Goal: Information Seeking & Learning: Learn about a topic

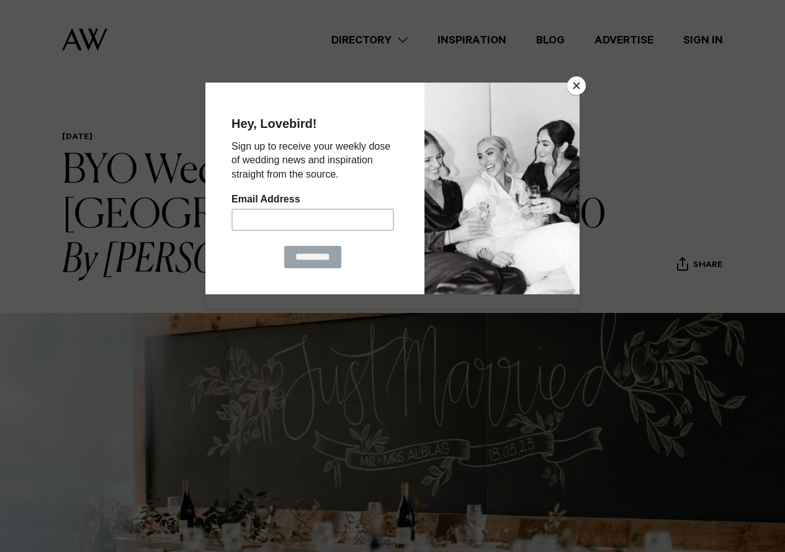
click at [452, 125] on div at bounding box center [502, 189] width 155 height 212
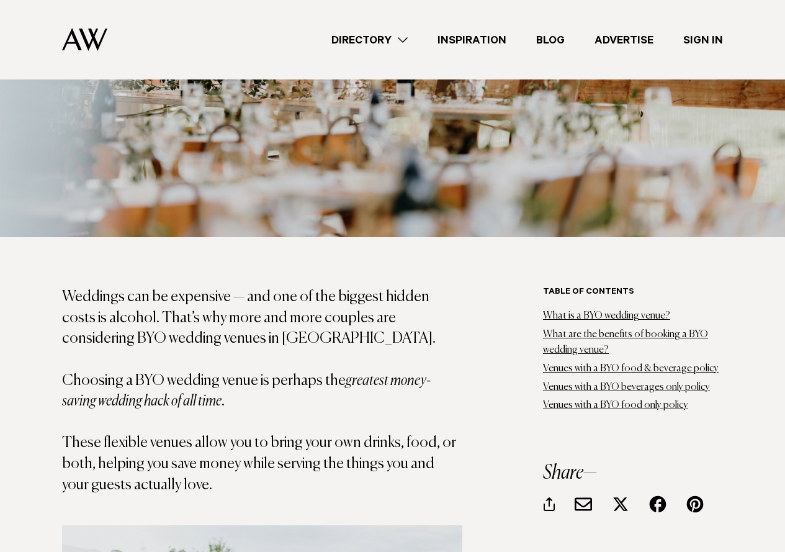
scroll to position [621, 0]
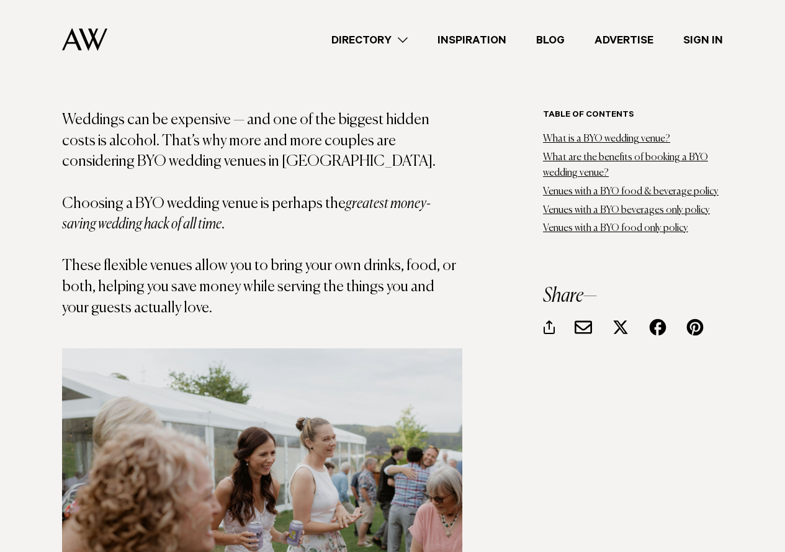
click at [400, 229] on p "Weddings can be expensive — and one of the biggest hidden costs is alcohol. Tha…" at bounding box center [262, 214] width 400 height 209
drag, startPoint x: 415, startPoint y: 228, endPoint x: 312, endPoint y: 256, distance: 107.4
click at [413, 230] on p "Weddings can be expensive — and one of the biggest hidden costs is alcohol. Tha…" at bounding box center [262, 214] width 400 height 209
click at [289, 242] on p "Weddings can be expensive — and one of the biggest hidden costs is alcohol. Tha…" at bounding box center [262, 214] width 400 height 209
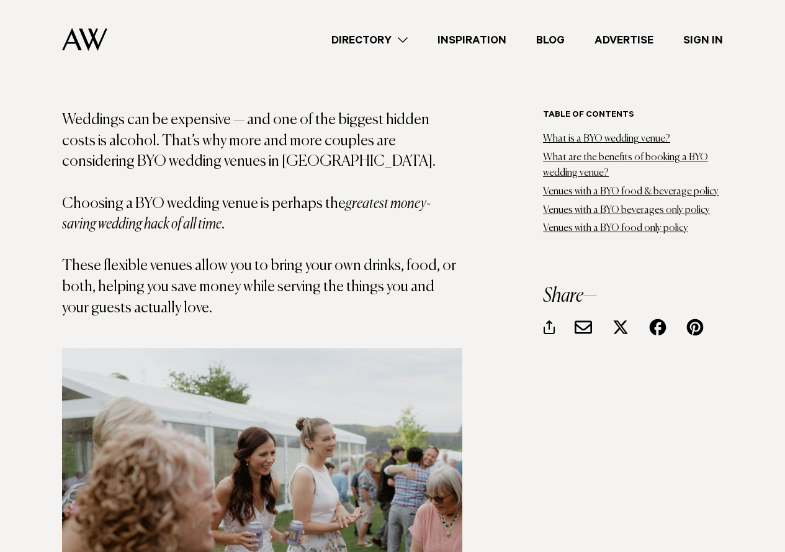
click at [287, 242] on p "Weddings can be expensive — and one of the biggest hidden costs is alcohol. Tha…" at bounding box center [262, 214] width 400 height 209
click at [287, 241] on p "Weddings can be expensive — and one of the biggest hidden costs is alcohol. Tha…" at bounding box center [262, 214] width 400 height 209
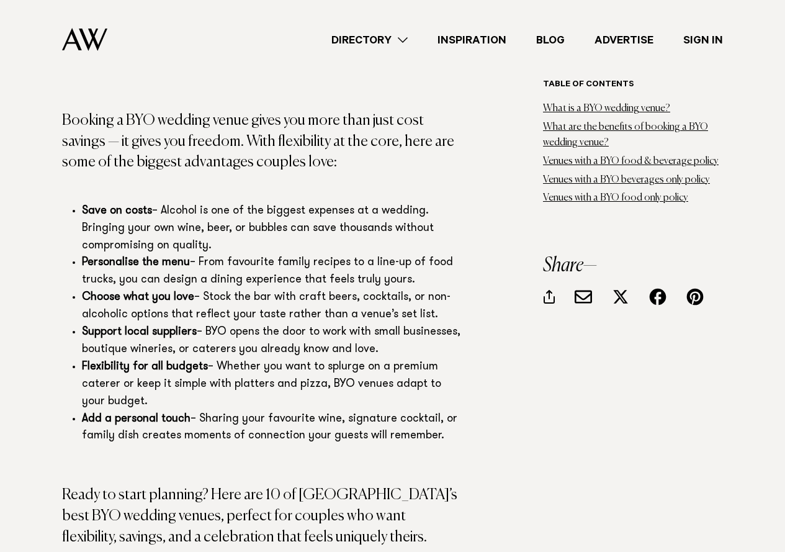
scroll to position [1428, 0]
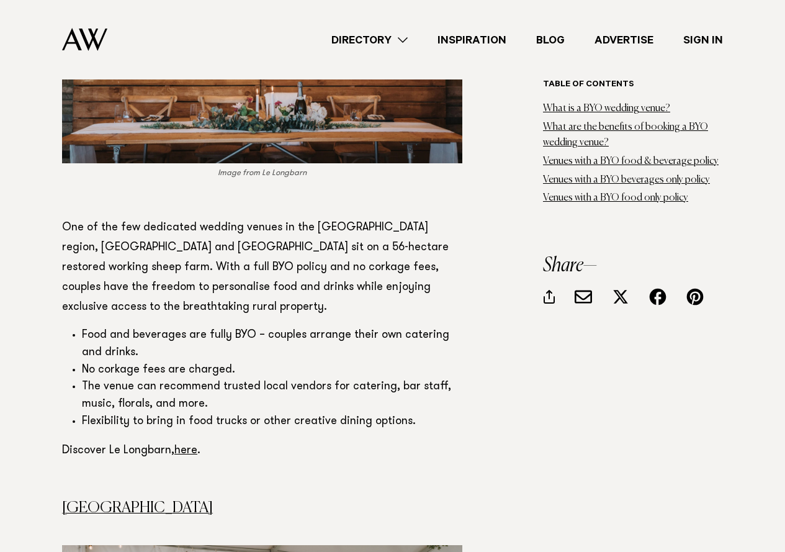
scroll to position [2173, 0]
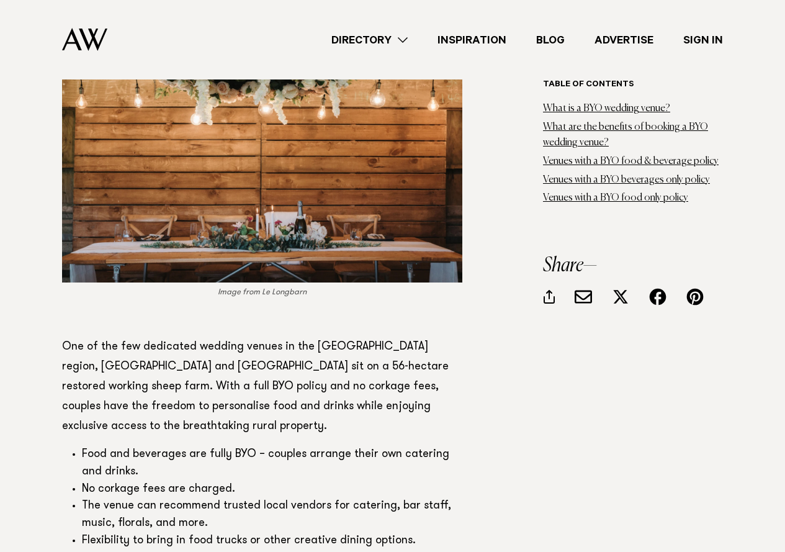
scroll to position [2049, 0]
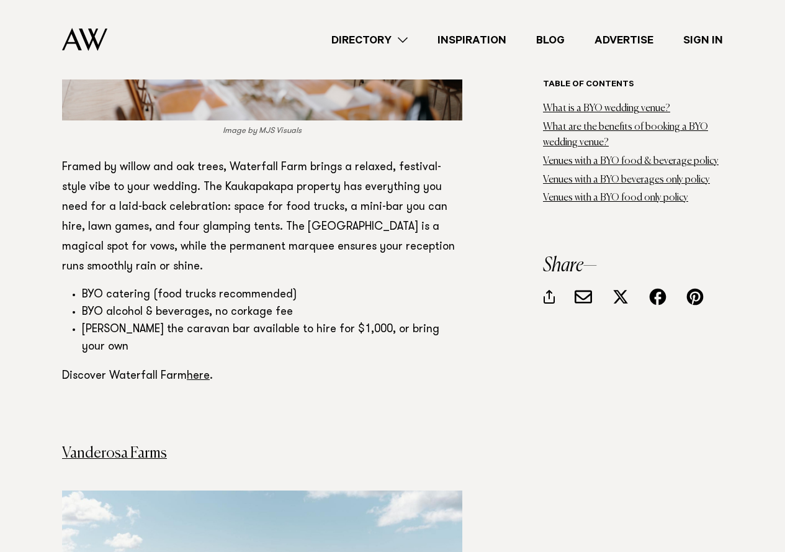
scroll to position [2856, 0]
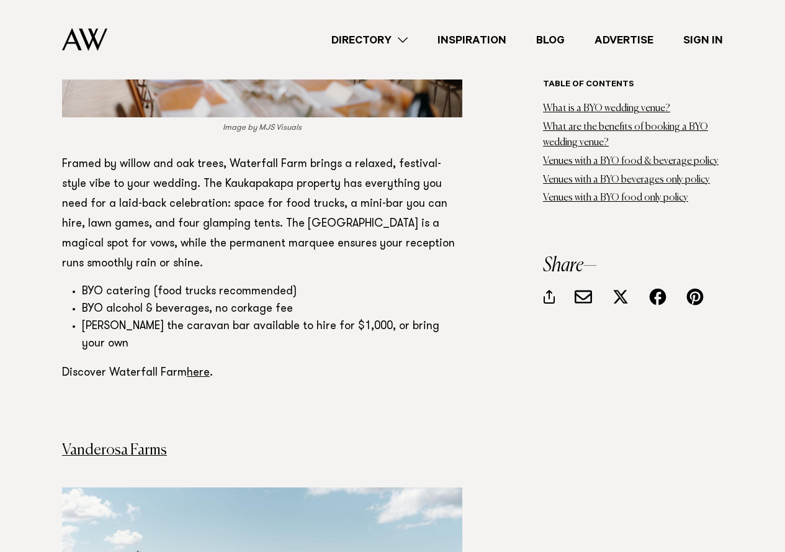
drag, startPoint x: 0, startPoint y: 248, endPoint x: 0, endPoint y: 222, distance: 26.1
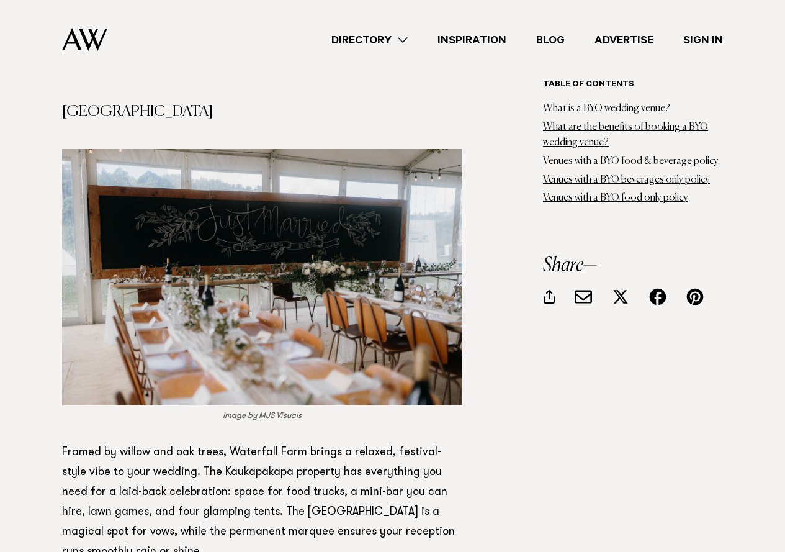
scroll to position [2545, 0]
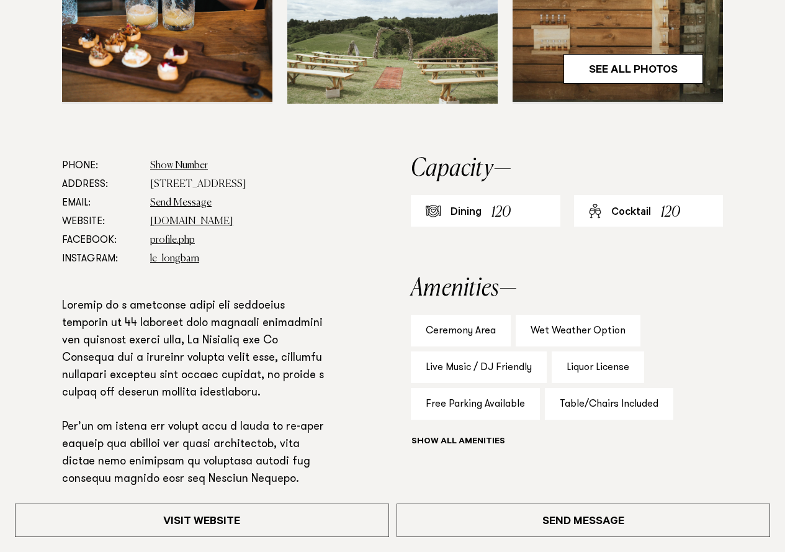
scroll to position [559, 0]
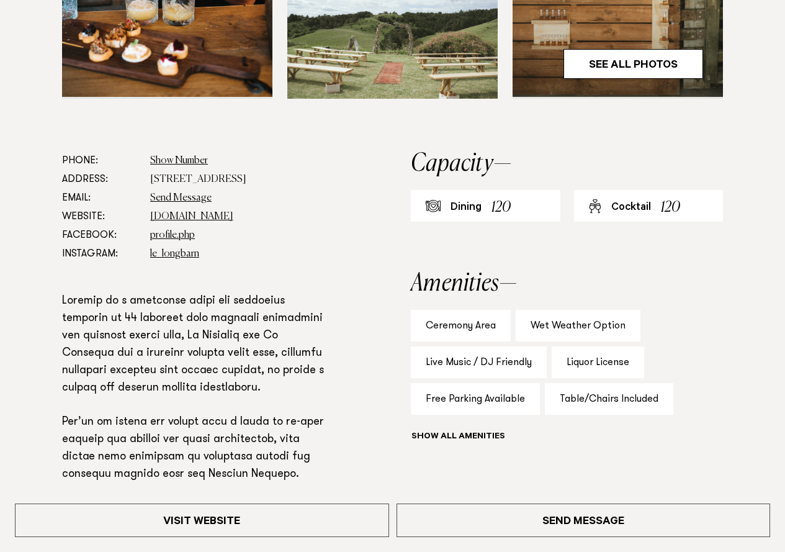
click at [629, 262] on aside "Capacity Dining 120 Cocktail 120 Amenities Ceremony Area Wet Weather Option Liv…" at bounding box center [567, 430] width 312 height 559
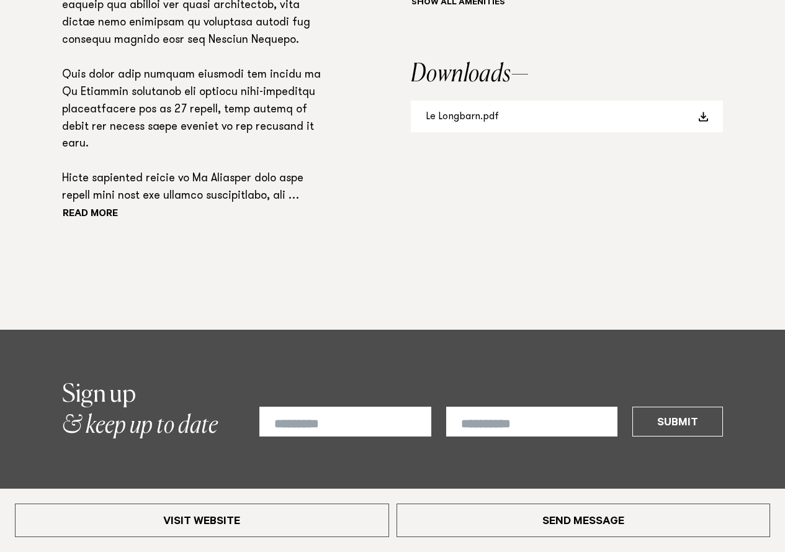
scroll to position [993, 0]
click at [593, 120] on link "Le Longbarn.pdf" at bounding box center [567, 116] width 312 height 32
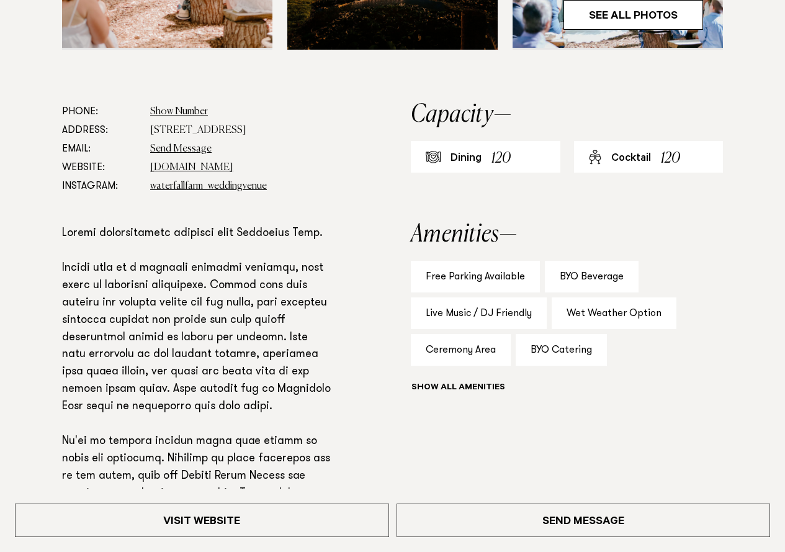
scroll to position [621, 0]
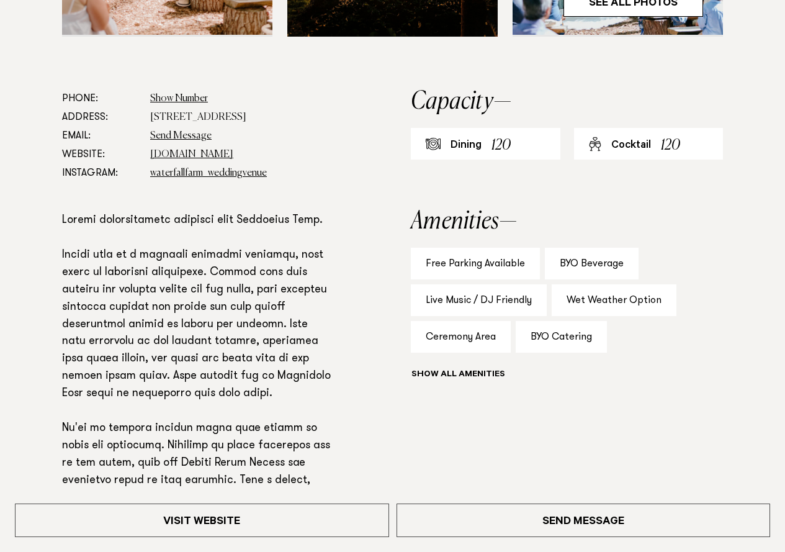
click at [0, 262] on section "Phone: Show Number 020 408 35030 Address: 1871 Kaipara Coast Highway, Kaukapaka…" at bounding box center [392, 359] width 785 height 541
click at [240, 315] on p at bounding box center [196, 385] width 269 height 346
click at [478, 371] on div "Show all" at bounding box center [567, 376] width 312 height 17
click at [478, 373] on button "Show all" at bounding box center [481, 375] width 140 height 13
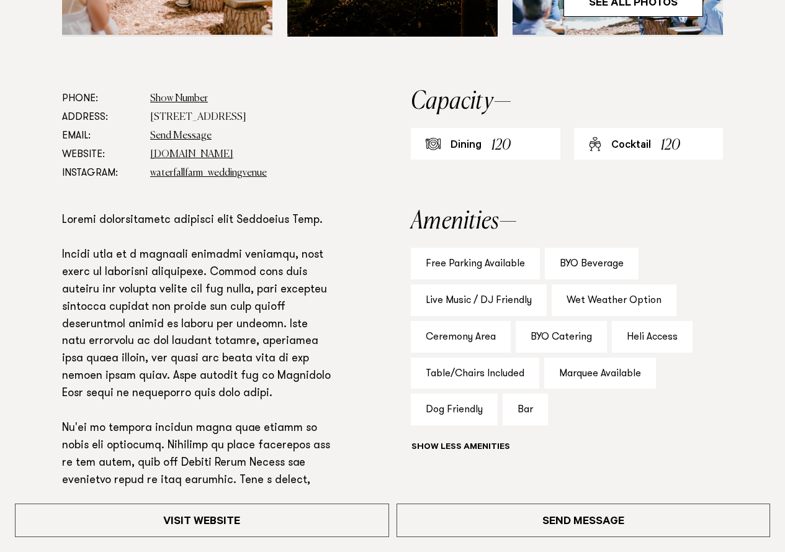
click at [706, 372] on div "Free Parking Available BYO Beverage Live Music / DJ Friendly Wet Weather Option…" at bounding box center [567, 353] width 312 height 210
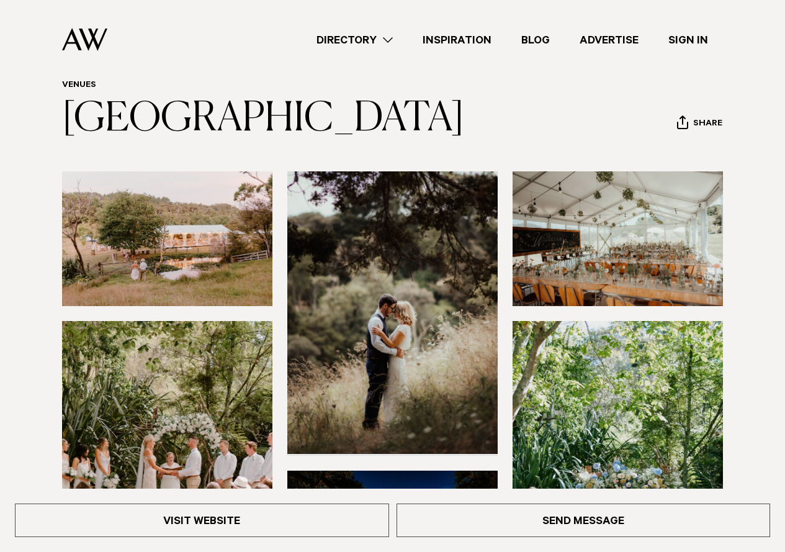
scroll to position [0, 0]
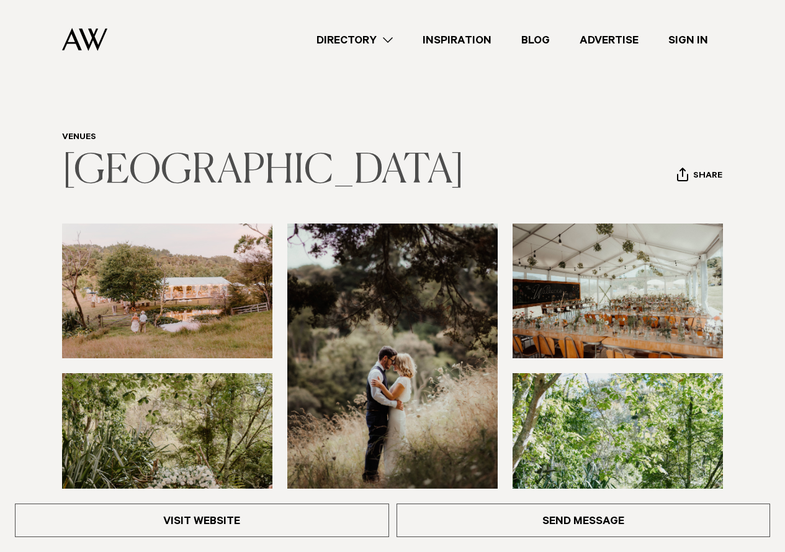
click at [227, 171] on link "Waterfall Farm" at bounding box center [263, 171] width 402 height 40
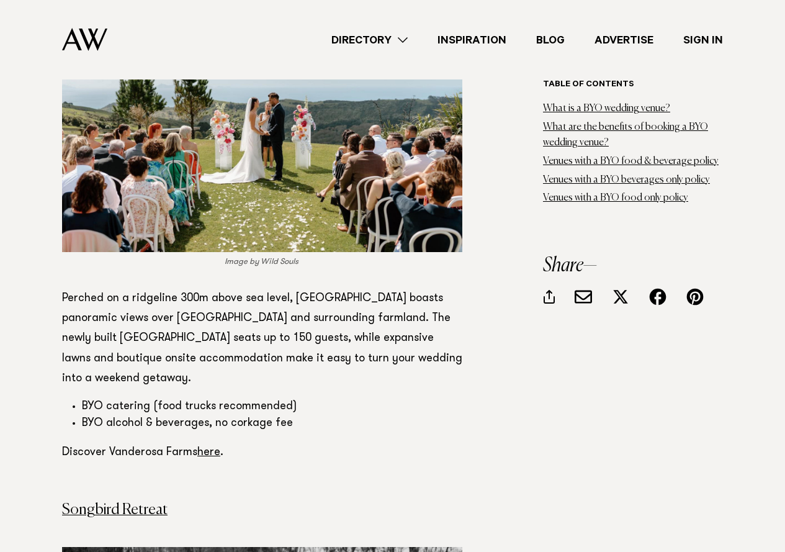
scroll to position [3352, 0]
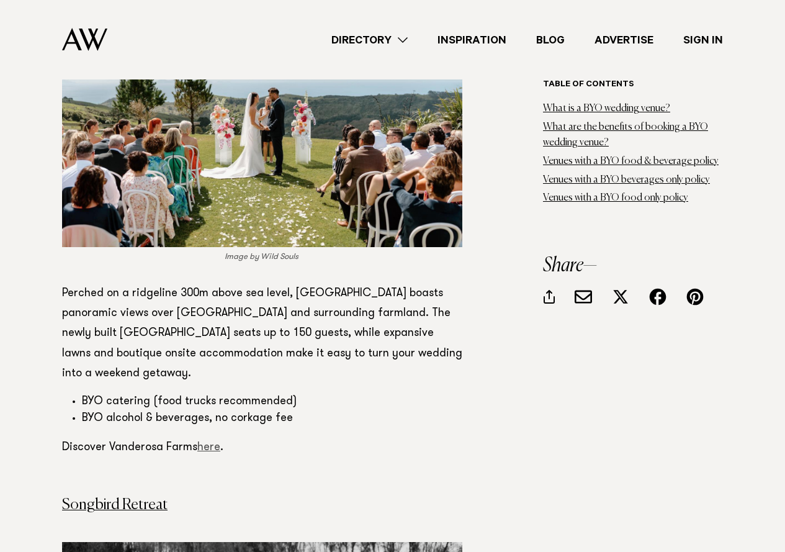
click at [209, 442] on link "here" at bounding box center [208, 447] width 23 height 11
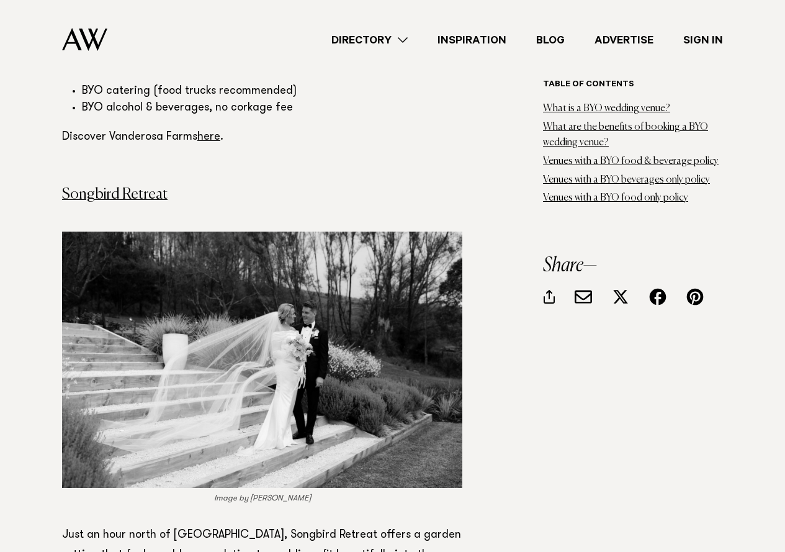
scroll to position [3725, 0]
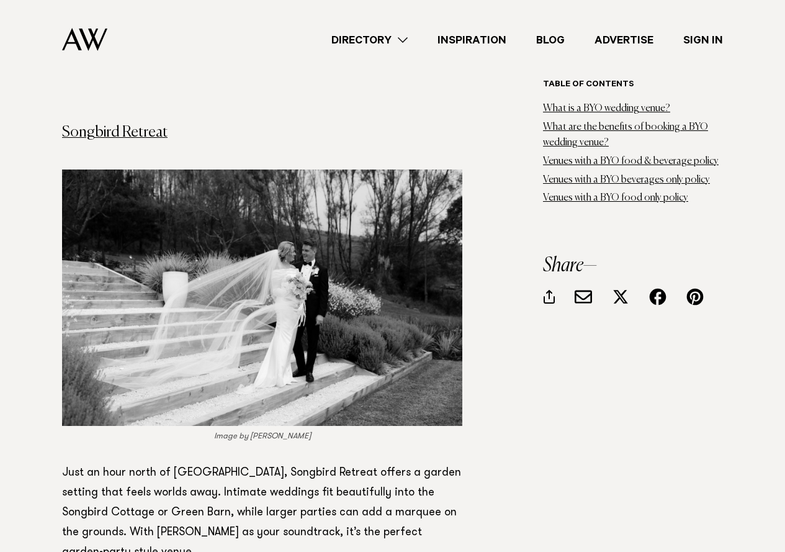
click at [0, 219] on article "[DATE] BYO Wedding Venues - [GEOGRAPHIC_DATA]'s Top 10 By [PERSON_NAME] Share C…" at bounding box center [392, 237] width 785 height 7661
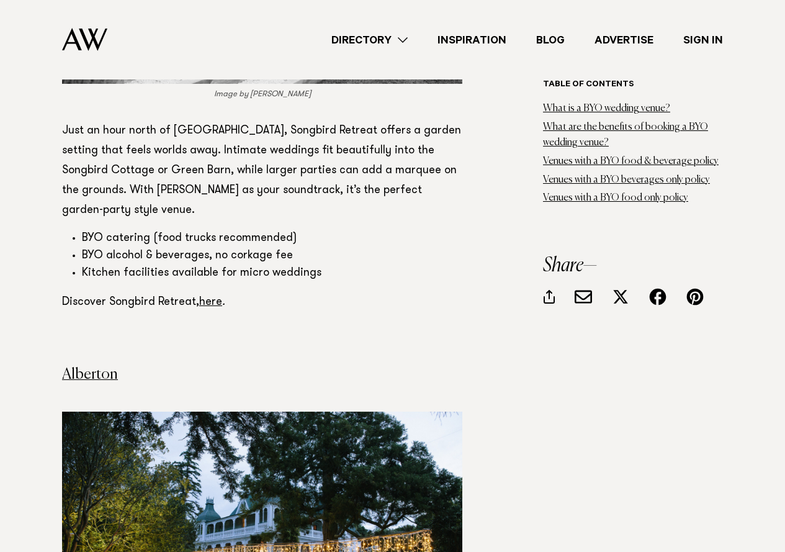
scroll to position [3973, 0]
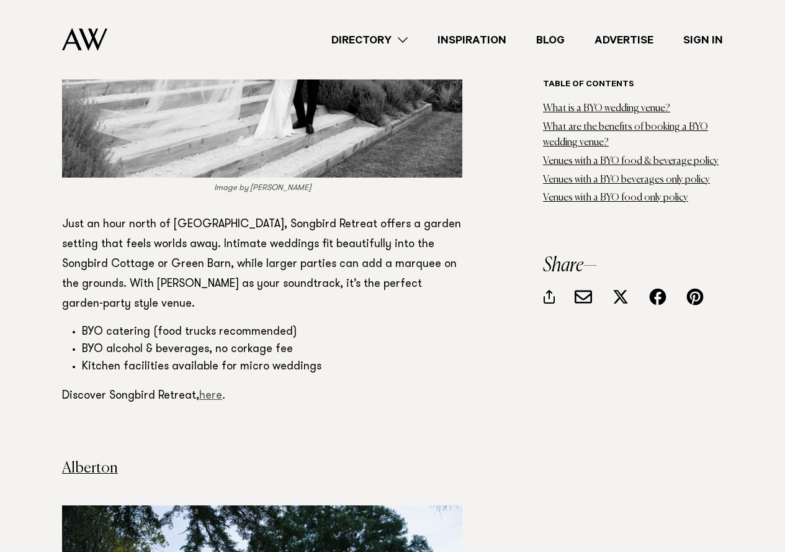
click at [207, 390] on link "here" at bounding box center [210, 395] width 23 height 11
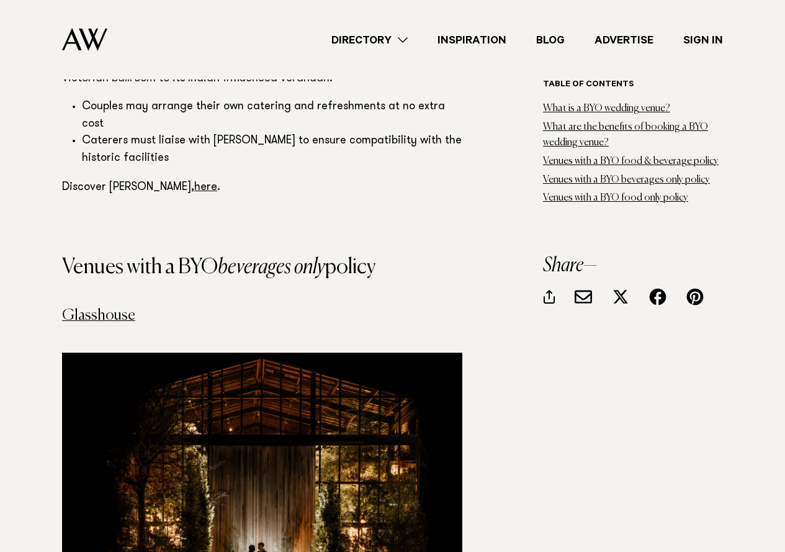
scroll to position [4718, 0]
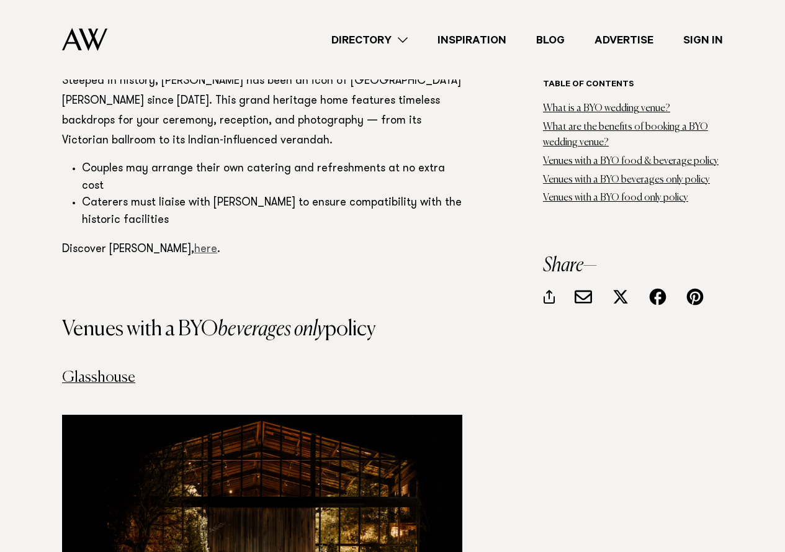
click at [194, 244] on link "here" at bounding box center [205, 249] width 23 height 11
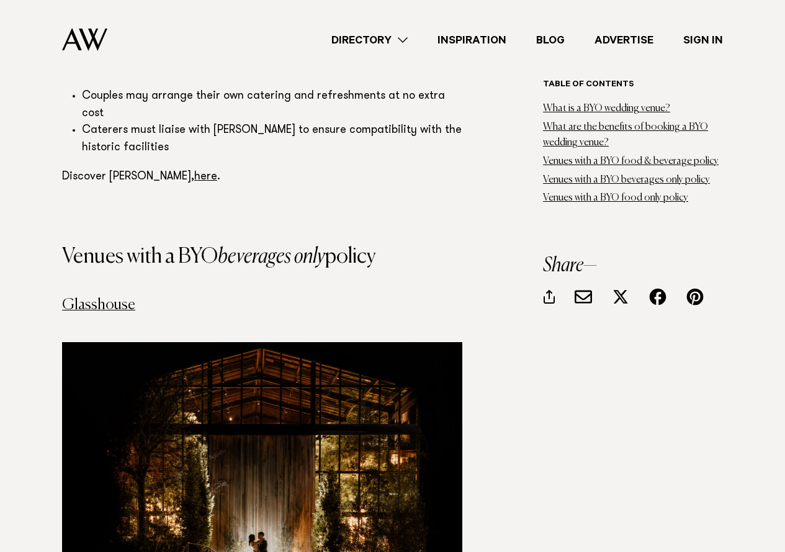
scroll to position [4966, 0]
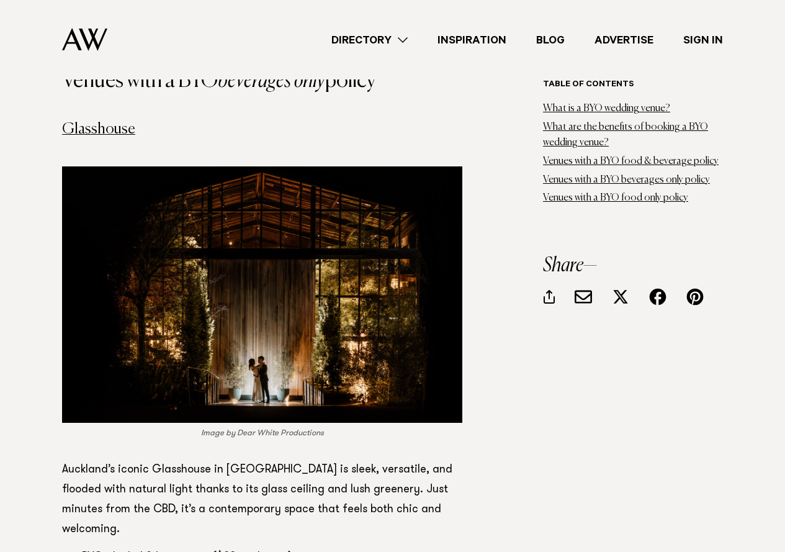
drag, startPoint x: 343, startPoint y: 209, endPoint x: 0, endPoint y: 251, distance: 345.3
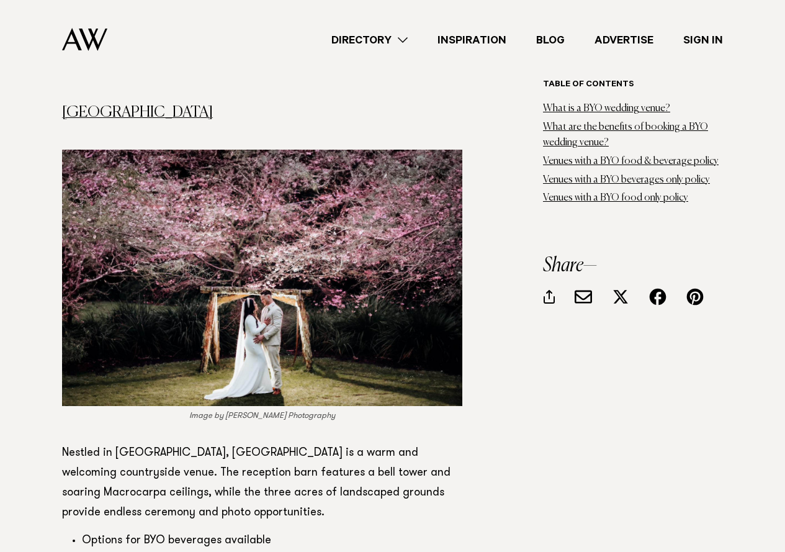
scroll to position [5587, 0]
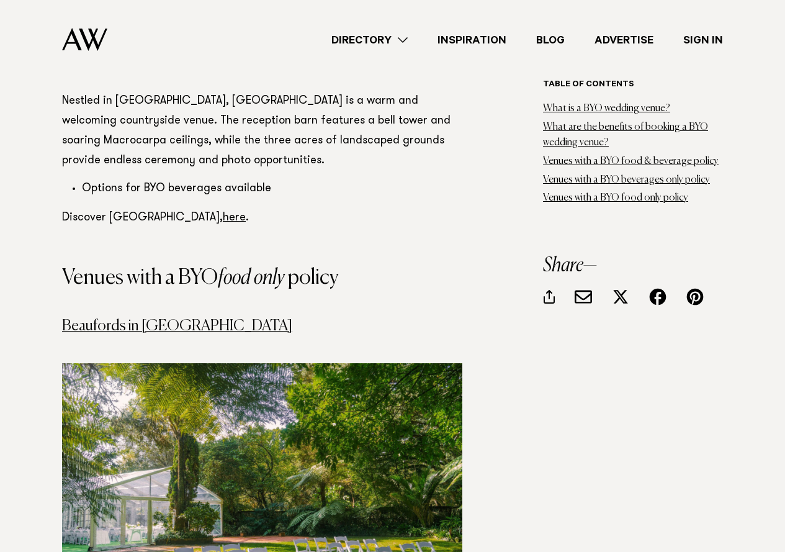
scroll to position [5898, 0]
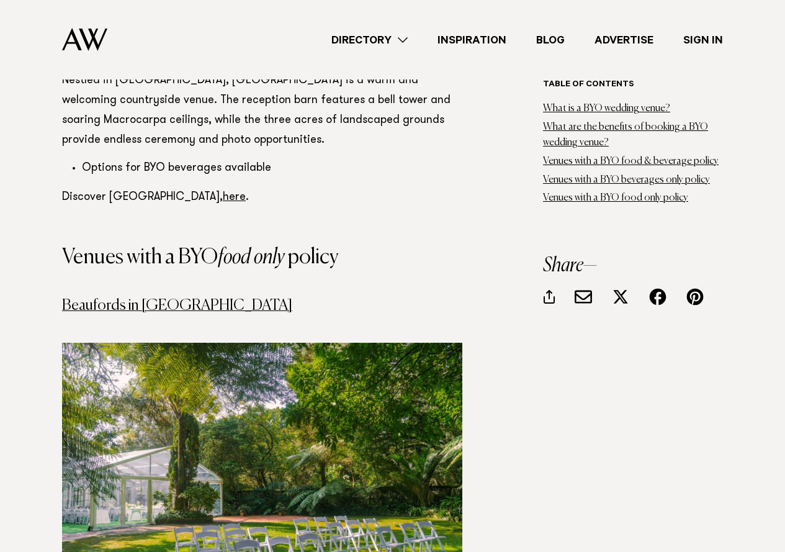
drag, startPoint x: 0, startPoint y: 363, endPoint x: 0, endPoint y: 409, distance: 45.9
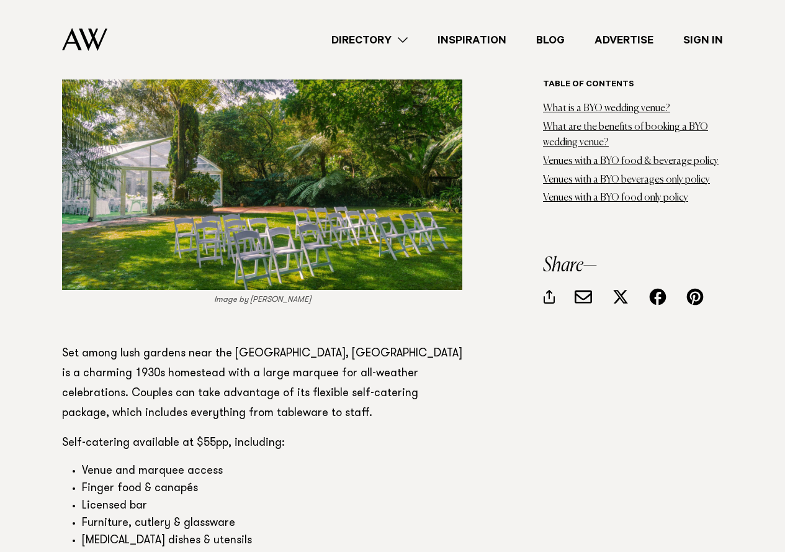
scroll to position [6208, 0]
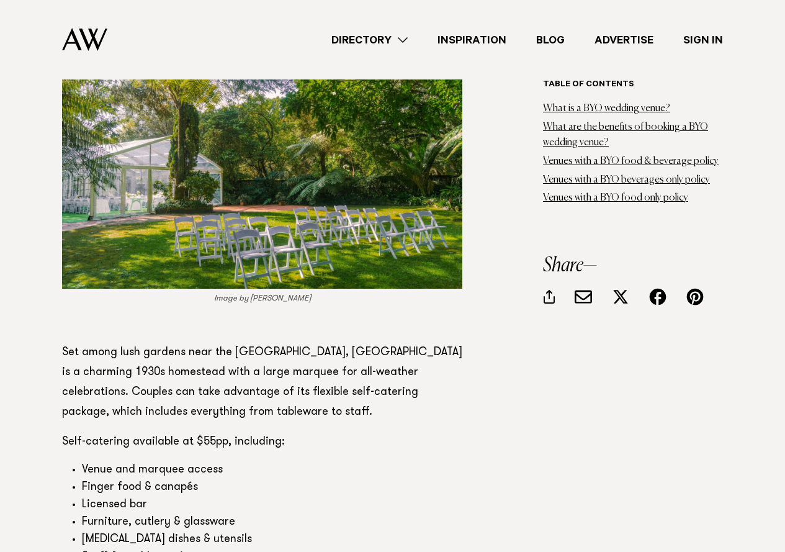
click at [159, 497] on li "Licensed bar" at bounding box center [272, 505] width 381 height 17
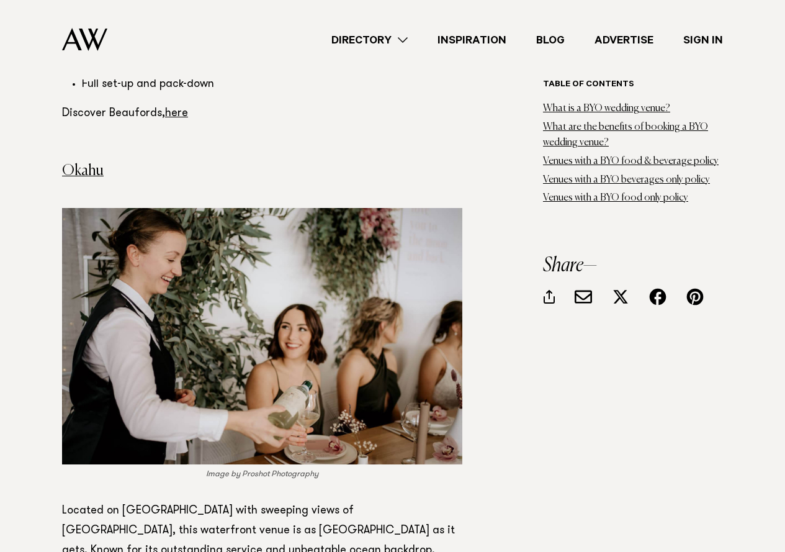
scroll to position [6767, 0]
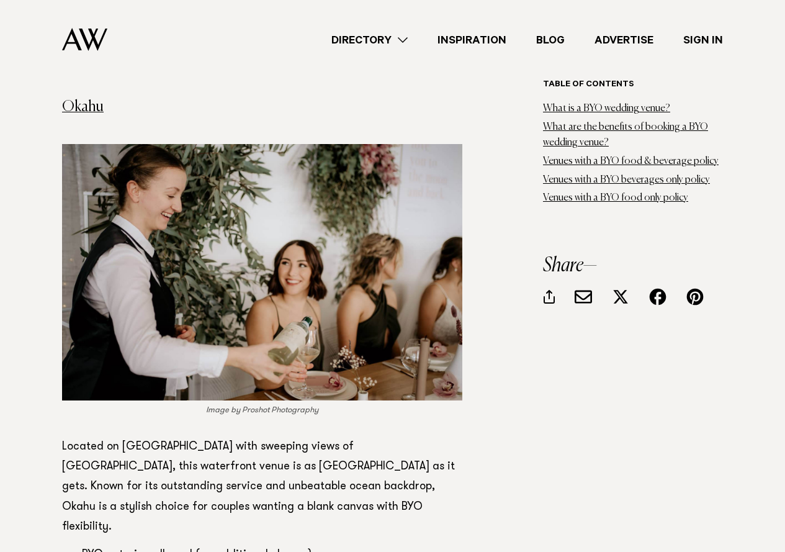
scroll to position [6643, 0]
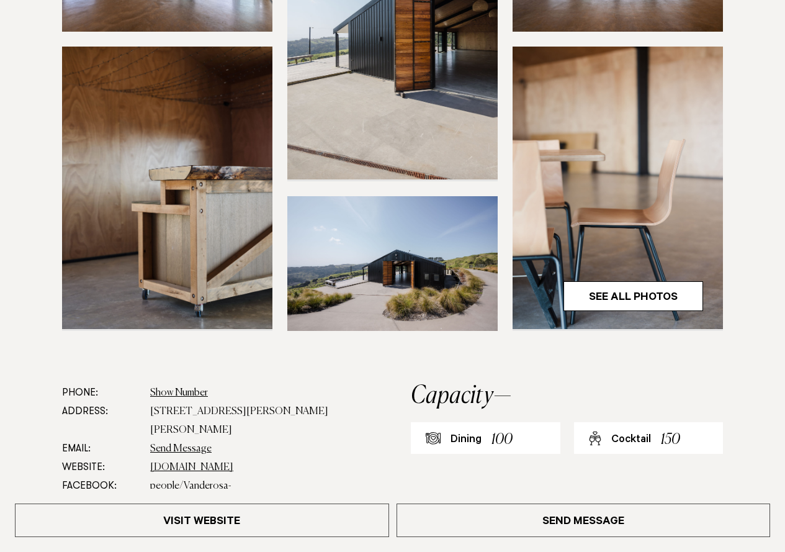
scroll to position [435, 0]
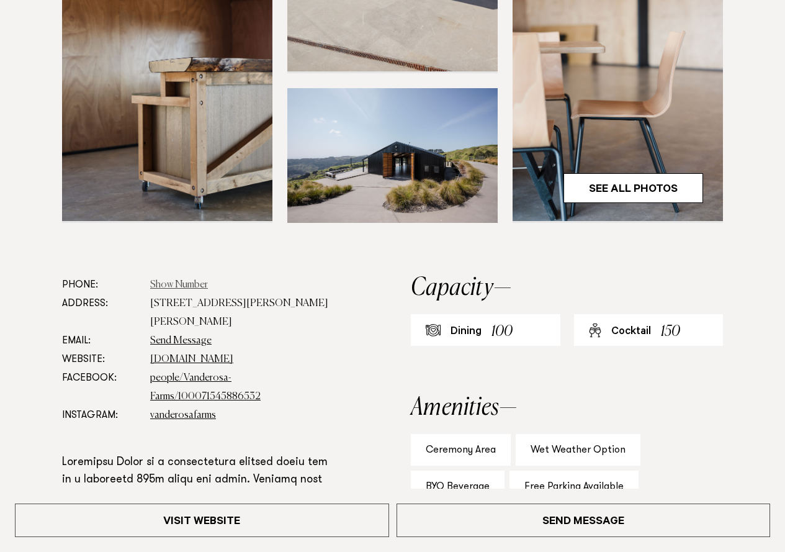
click at [190, 285] on link "Show Number" at bounding box center [179, 285] width 58 height 10
click at [358, 273] on section at bounding box center [392, 32] width 785 height 487
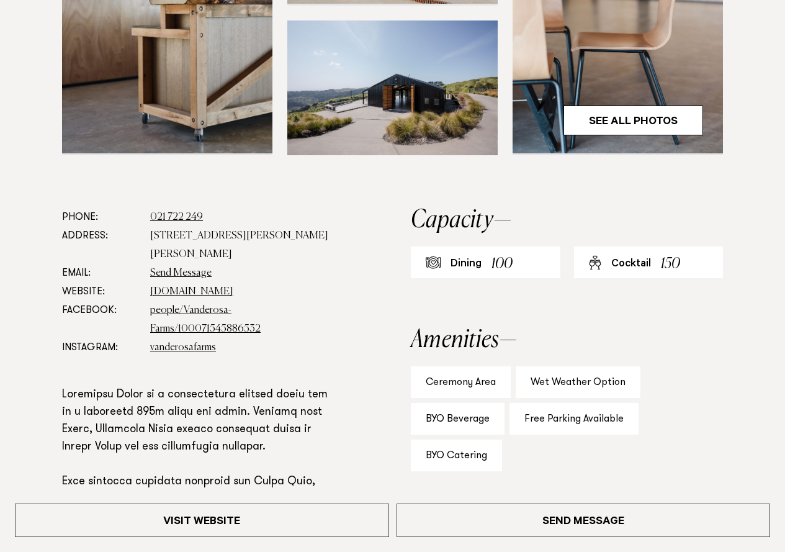
scroll to position [621, 0]
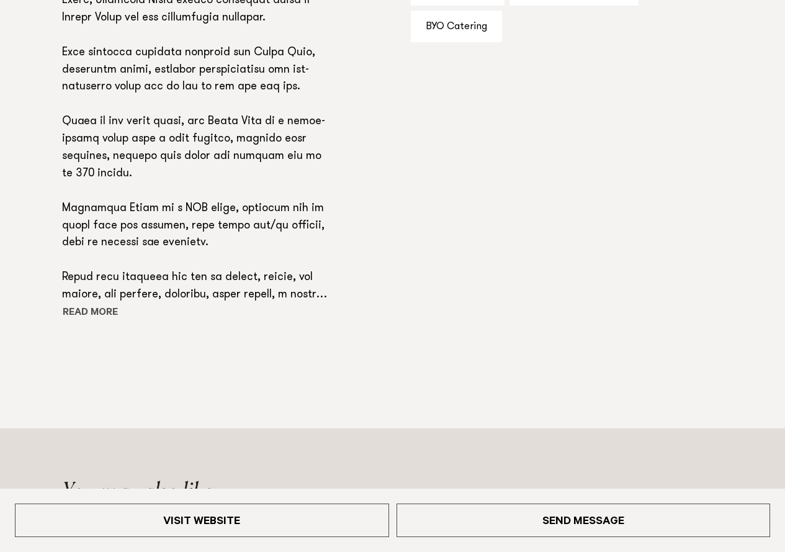
click at [100, 304] on button "Read more" at bounding box center [118, 313] width 112 height 19
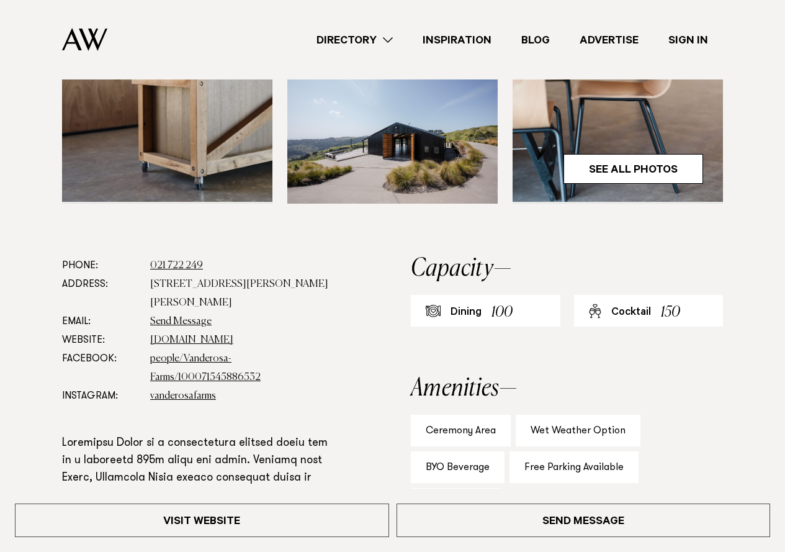
scroll to position [563, 0]
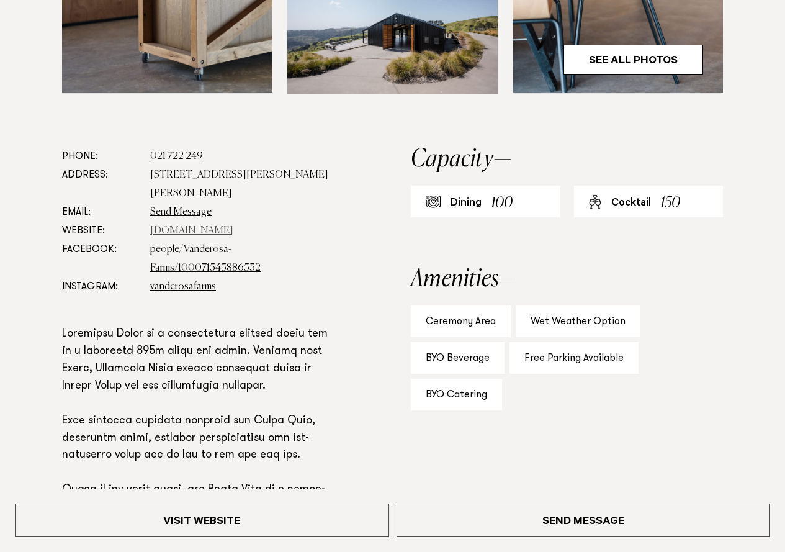
click at [197, 226] on link "[DOMAIN_NAME]" at bounding box center [191, 231] width 83 height 10
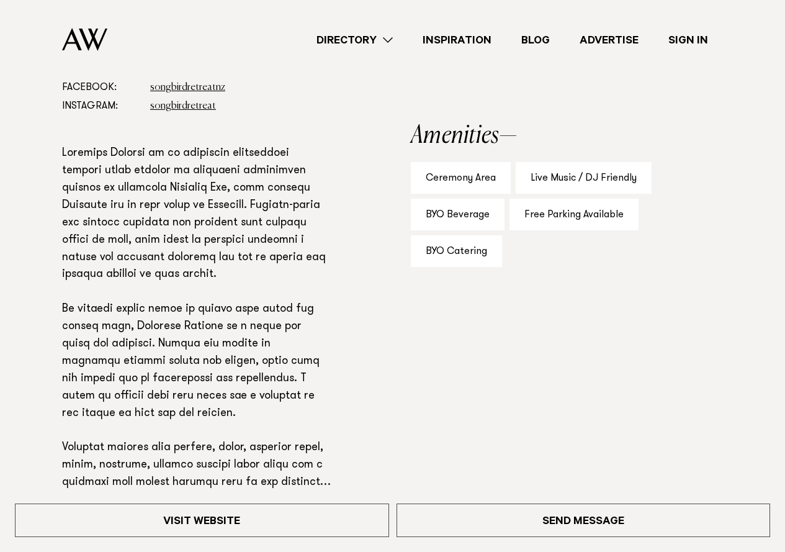
scroll to position [621, 0]
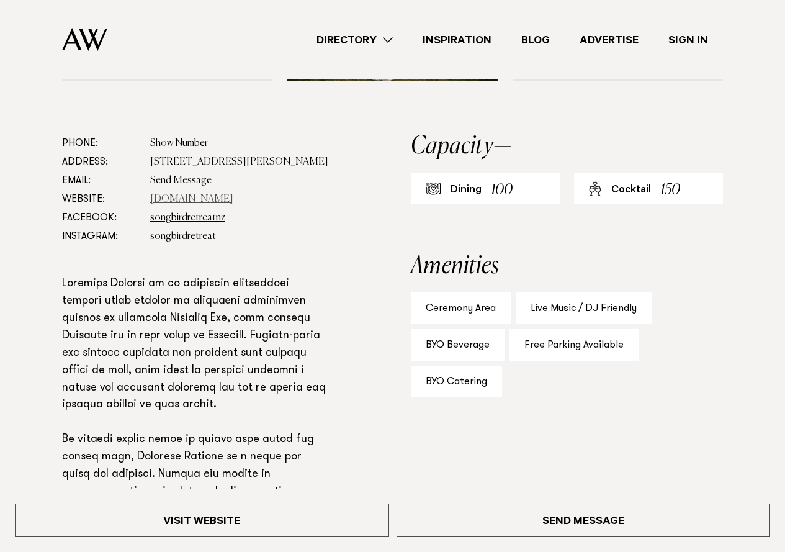
click at [208, 202] on link "[DOMAIN_NAME]" at bounding box center [191, 199] width 83 height 10
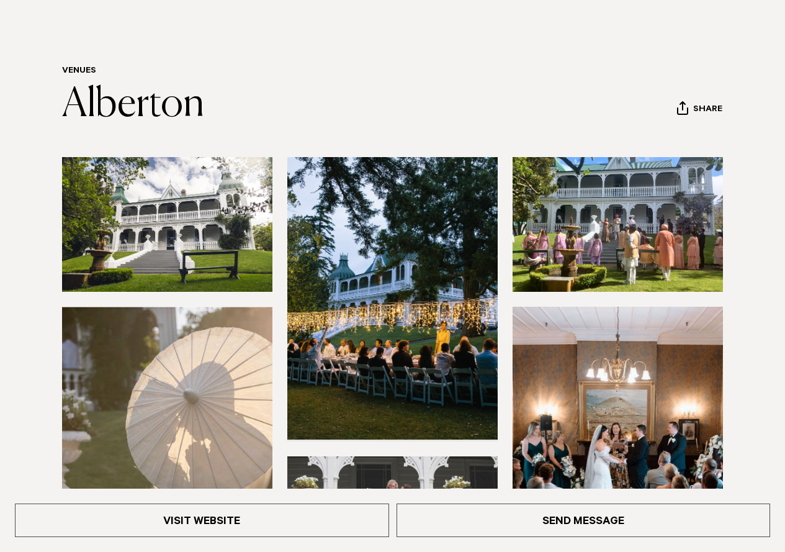
scroll to position [186, 0]
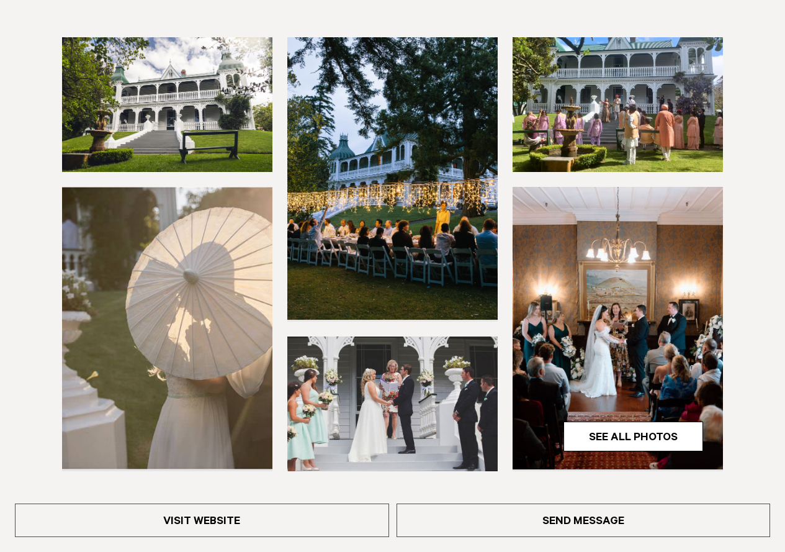
click at [0, 243] on section at bounding box center [392, 280] width 785 height 487
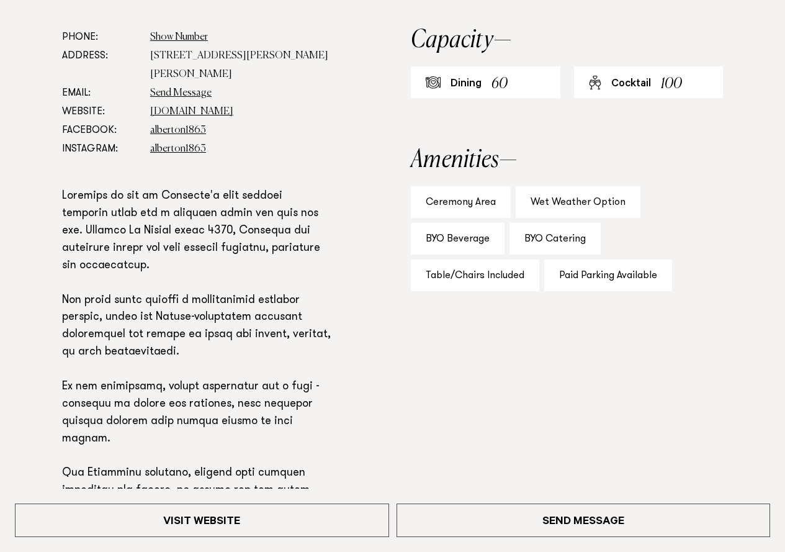
scroll to position [683, 0]
click at [204, 112] on link "[DOMAIN_NAME]" at bounding box center [191, 111] width 83 height 10
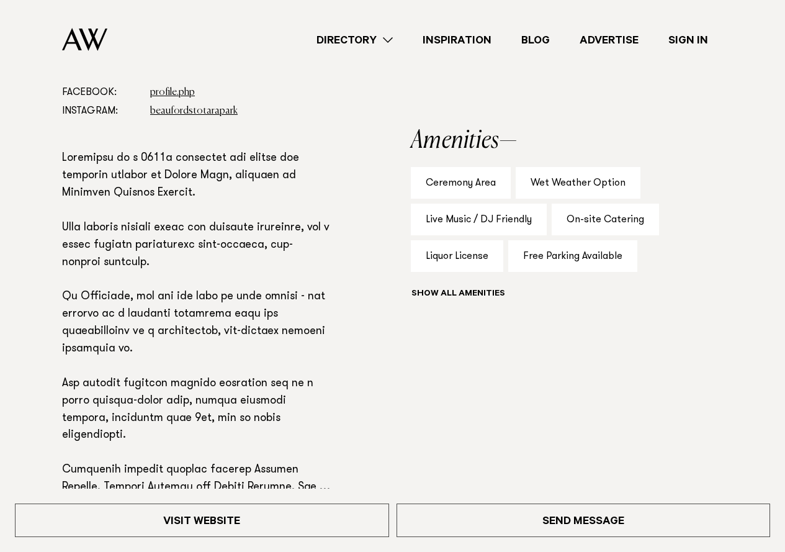
scroll to position [559, 0]
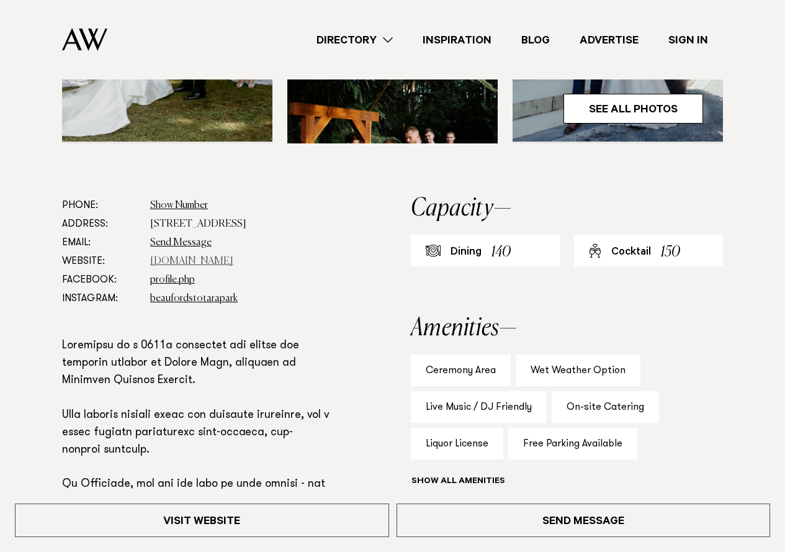
click at [189, 256] on link "www.beaufords.co.nz" at bounding box center [191, 261] width 83 height 10
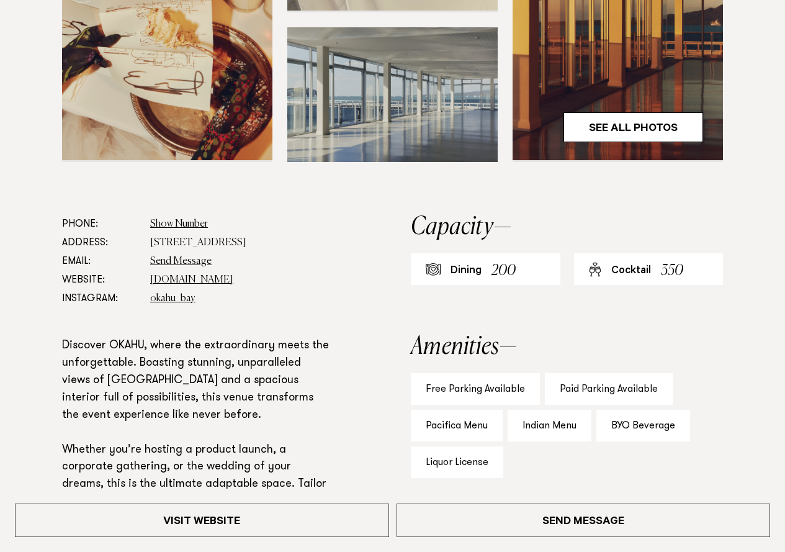
scroll to position [497, 0]
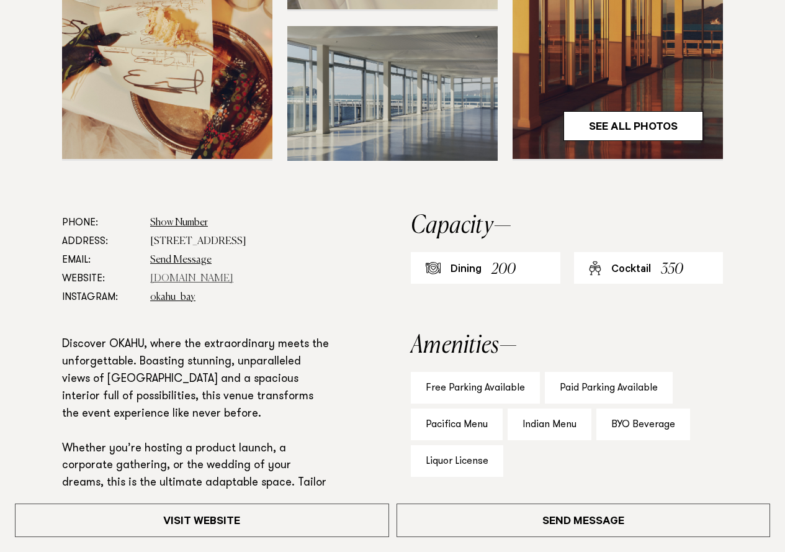
click at [192, 280] on link "[DOMAIN_NAME]" at bounding box center [191, 279] width 83 height 10
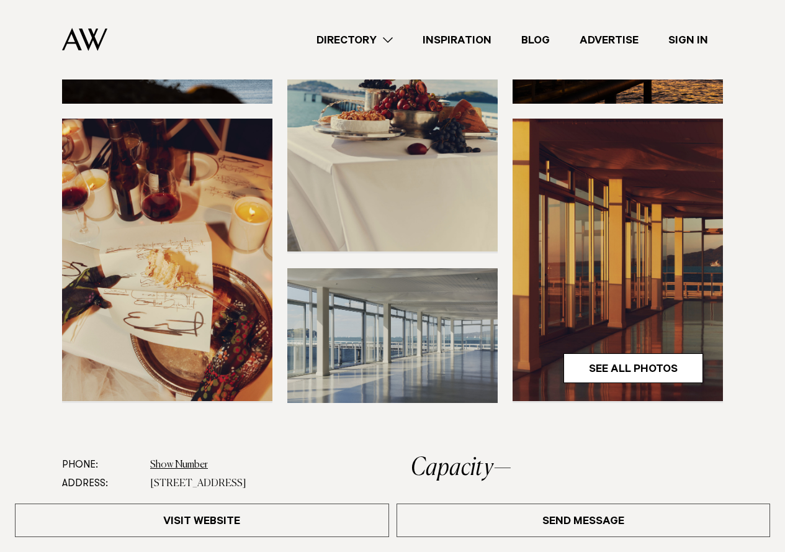
scroll to position [248, 0]
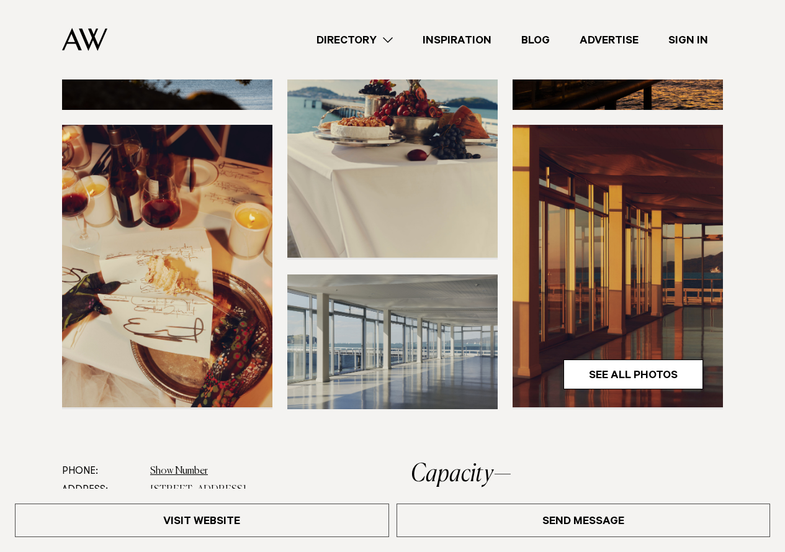
click at [400, 337] on img at bounding box center [392, 341] width 210 height 135
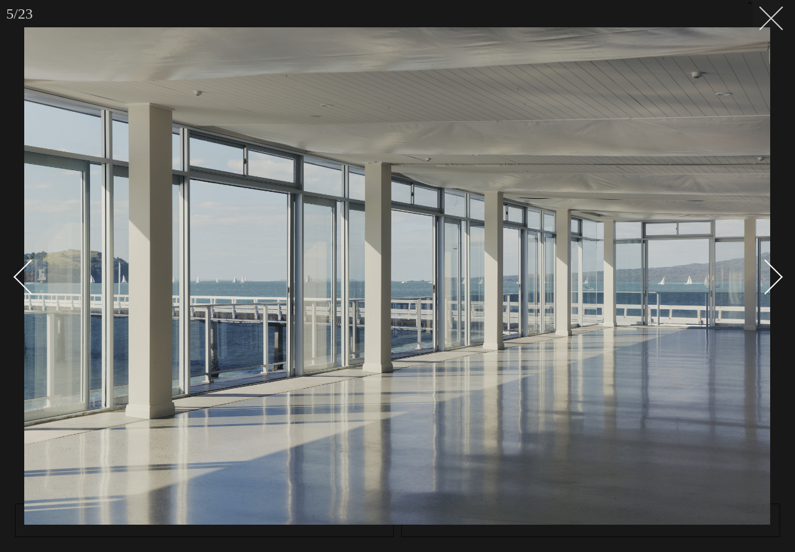
click at [763, 19] on icon at bounding box center [766, 13] width 15 height 15
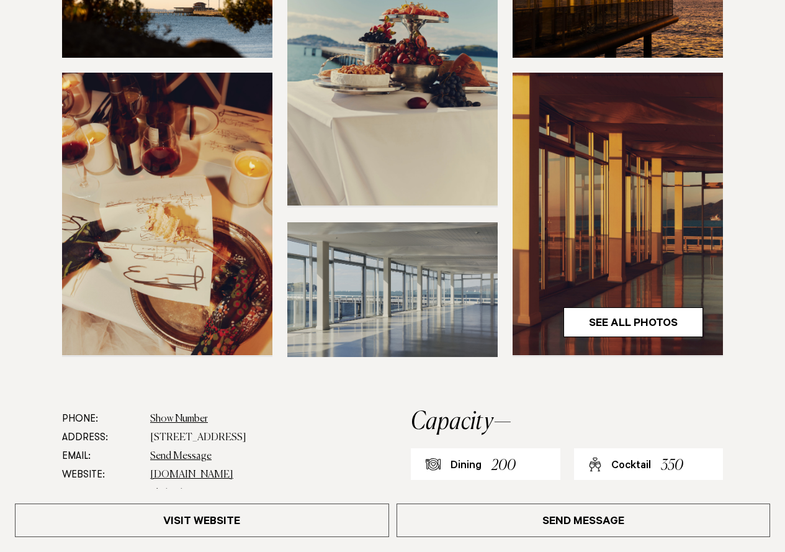
scroll to position [372, 0]
